Goal: Information Seeking & Learning: Stay updated

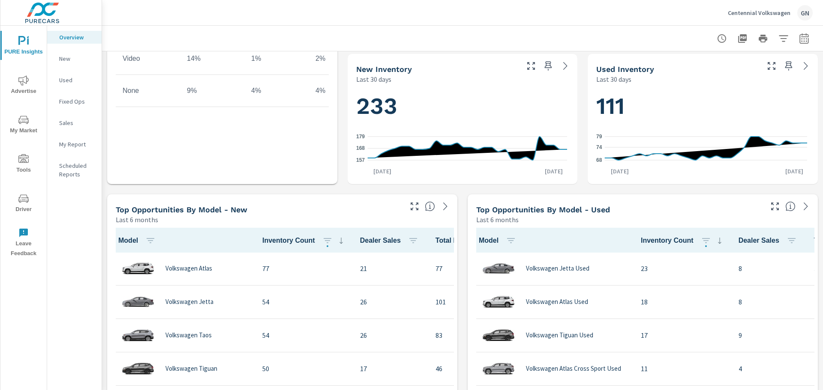
scroll to position [471, 0]
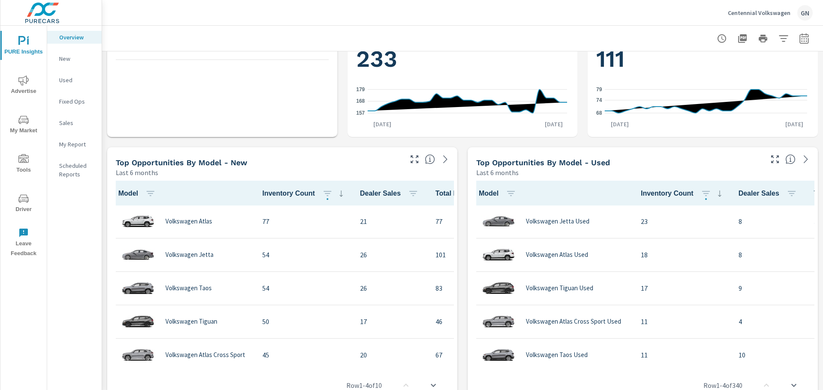
click at [25, 130] on span "My Market" at bounding box center [23, 125] width 41 height 21
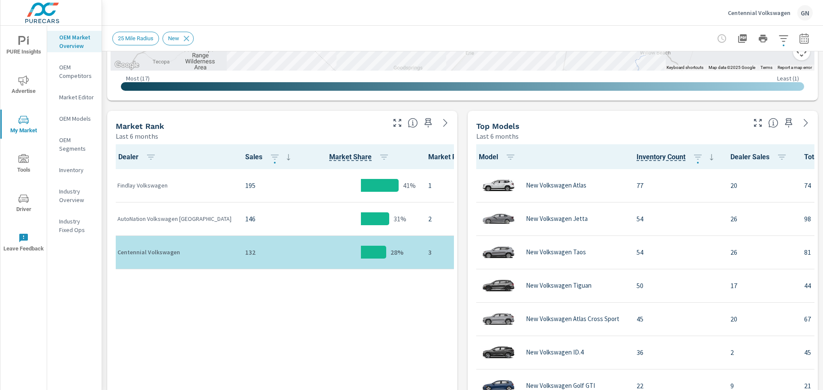
scroll to position [357, 0]
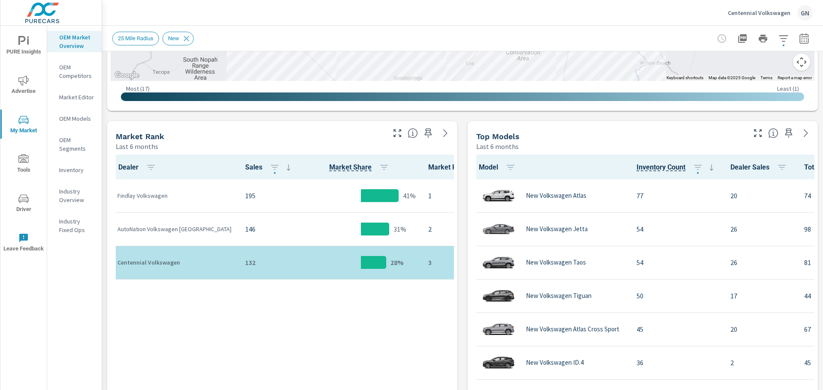
click at [78, 201] on p "Industry Overview" at bounding box center [77, 195] width 36 height 17
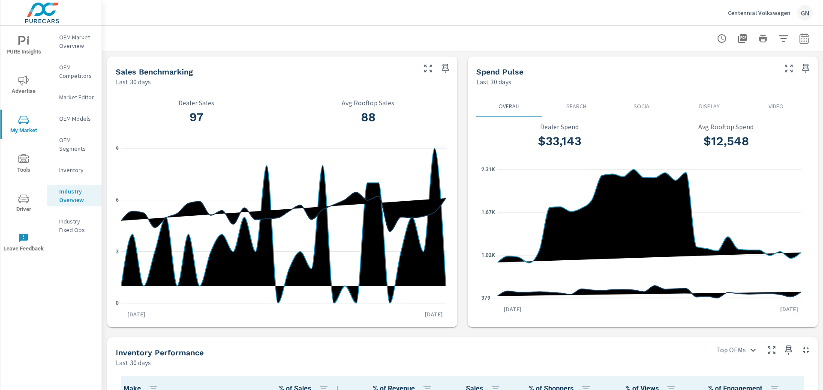
click at [70, 45] on p "OEM Market Overview" at bounding box center [77, 41] width 36 height 17
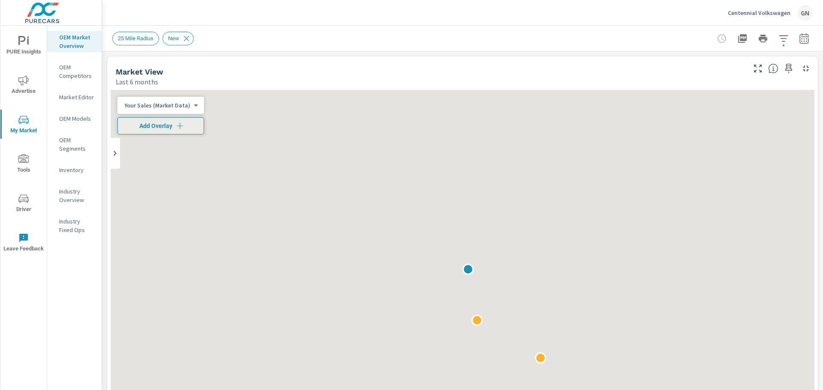
scroll to position [0, 0]
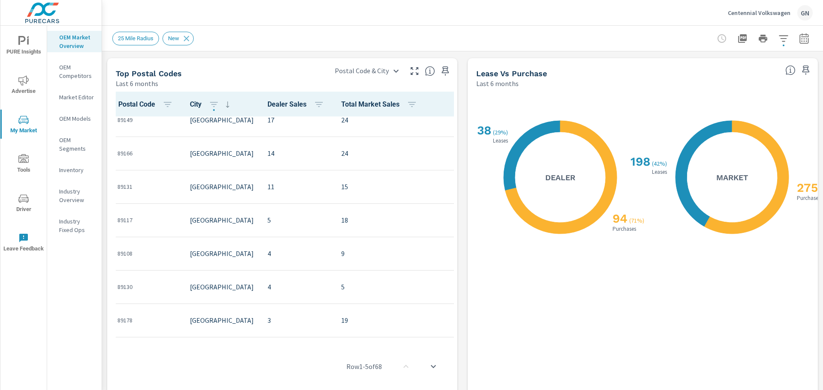
scroll to position [785, 0]
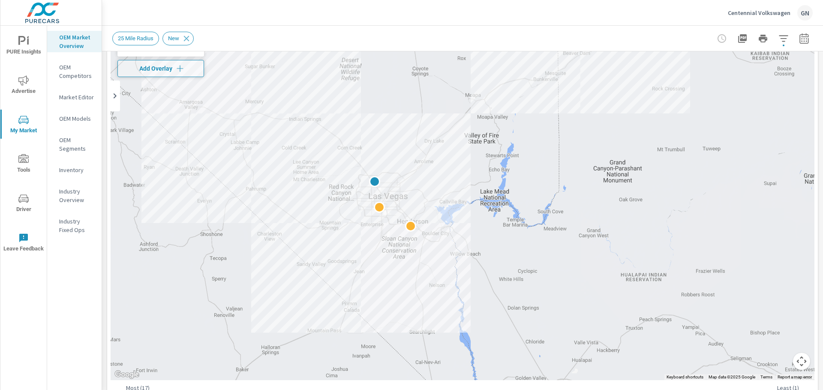
scroll to position [57, 0]
